Goal: Transaction & Acquisition: Purchase product/service

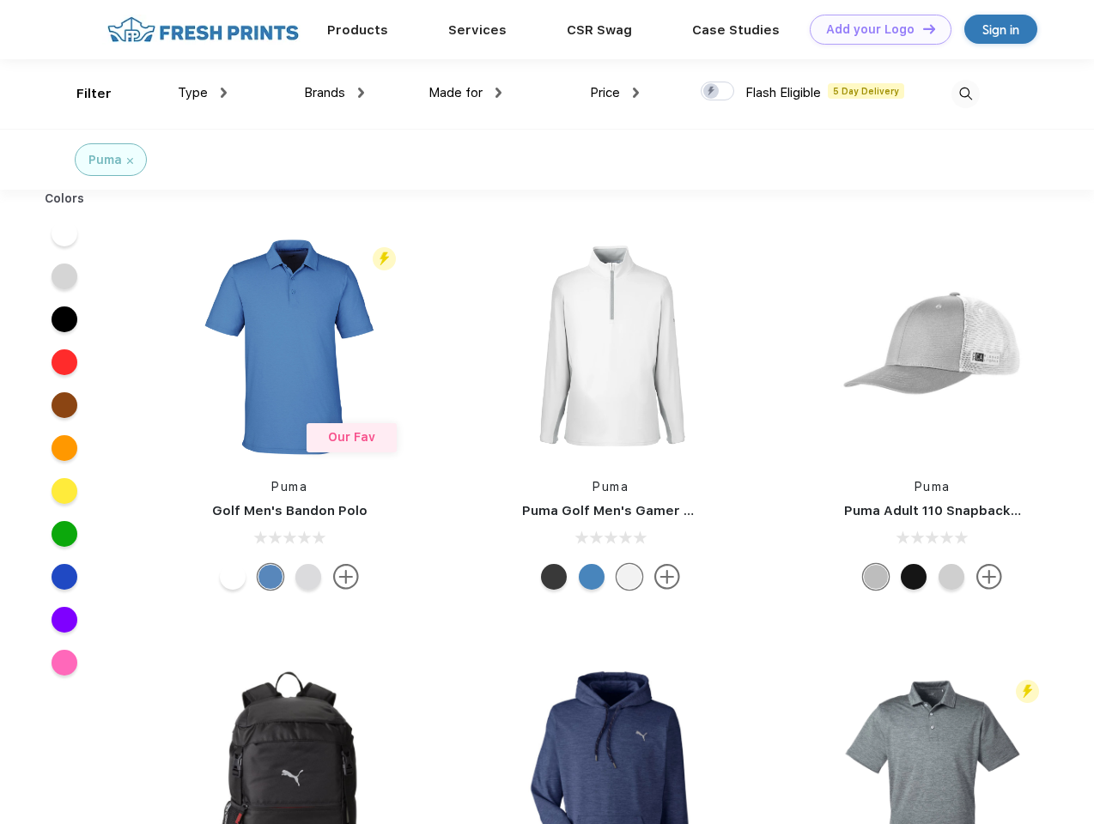
click at [874, 29] on link "Add your Logo Design Tool" at bounding box center [881, 30] width 142 height 30
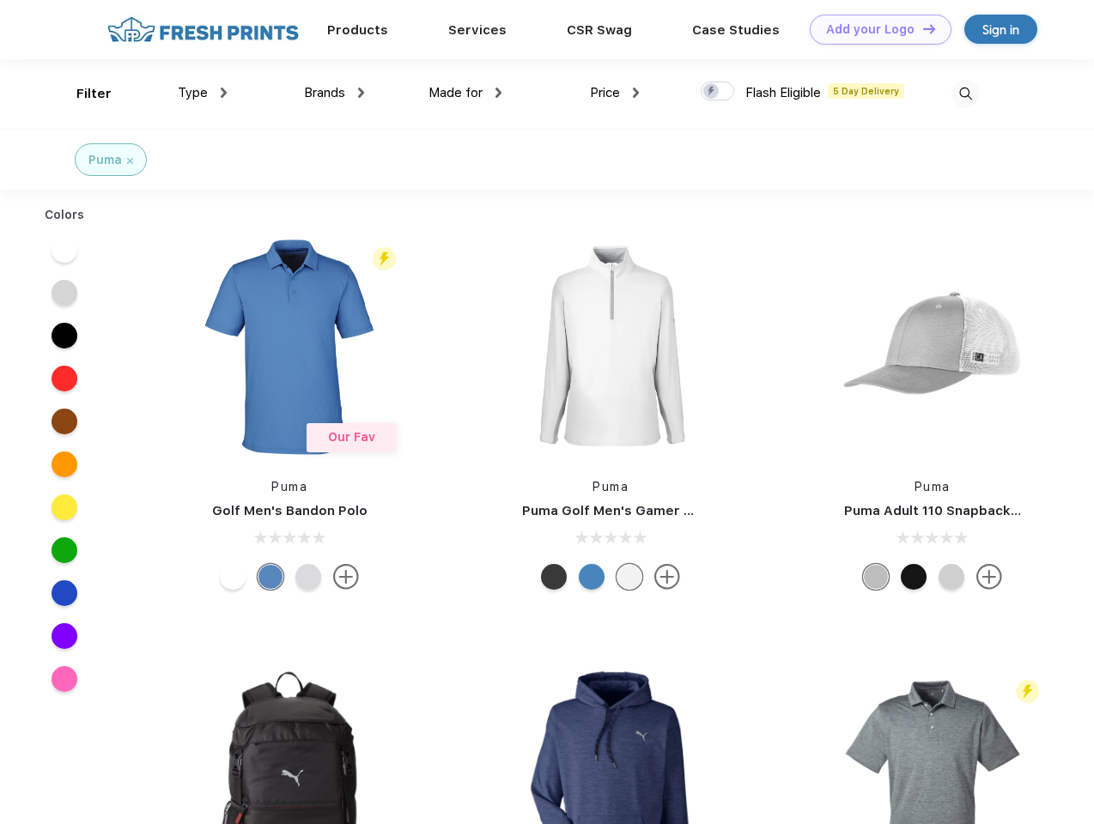
click at [0, 0] on div "Design Tool" at bounding box center [0, 0] width 0 height 0
click at [921, 28] on link "Add your Logo Design Tool" at bounding box center [881, 30] width 142 height 30
click at [82, 94] on div "Filter" at bounding box center [93, 94] width 35 height 20
click at [203, 93] on span "Type" at bounding box center [193, 92] width 30 height 15
click at [334, 93] on span "Brands" at bounding box center [324, 92] width 41 height 15
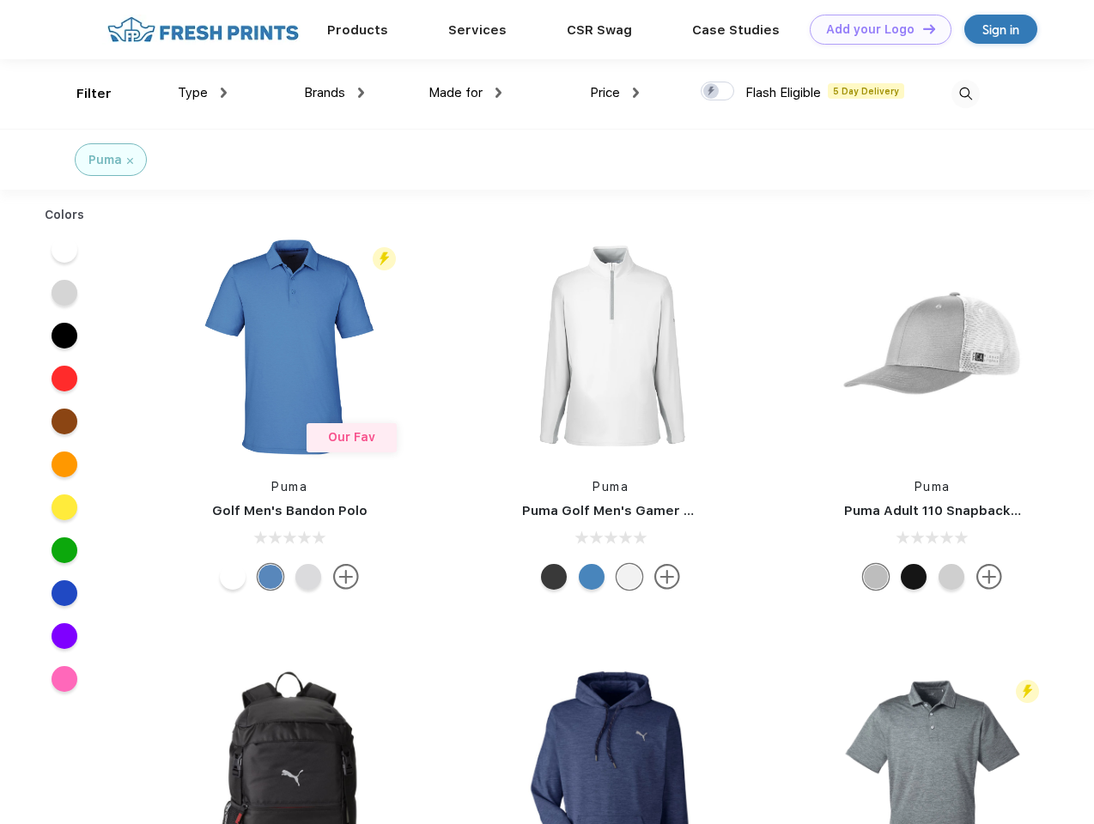
click at [465, 93] on span "Made for" at bounding box center [456, 92] width 54 height 15
click at [615, 93] on span "Price" at bounding box center [605, 92] width 30 height 15
click at [718, 92] on div at bounding box center [717, 91] width 33 height 19
click at [712, 92] on input "checkbox" at bounding box center [706, 86] width 11 height 11
click at [965, 94] on img at bounding box center [966, 94] width 28 height 28
